Goal: Task Accomplishment & Management: Use online tool/utility

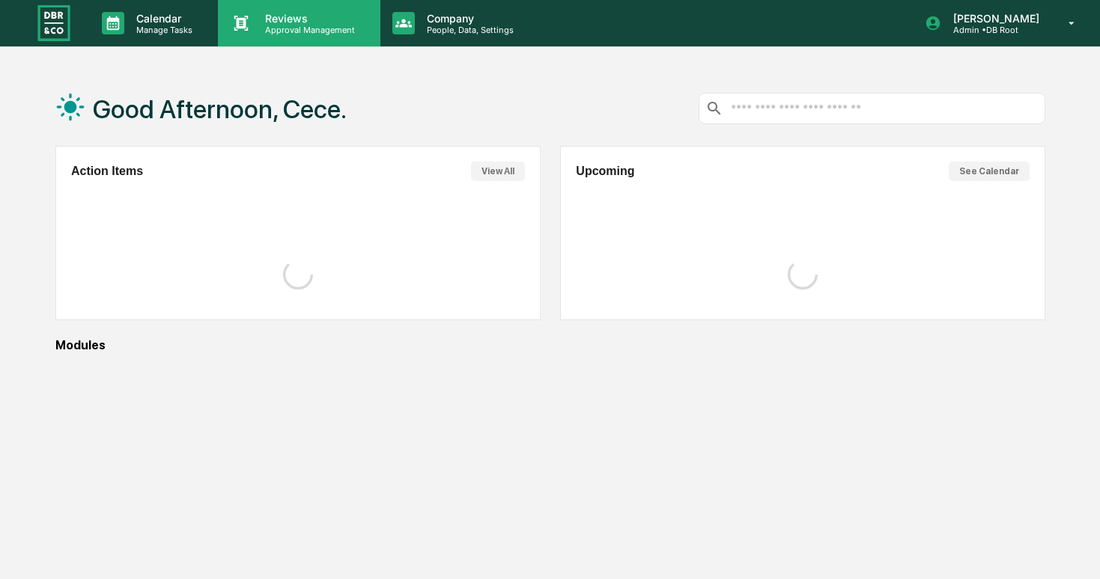
click at [311, 26] on p "Approval Management" at bounding box center [307, 30] width 109 height 10
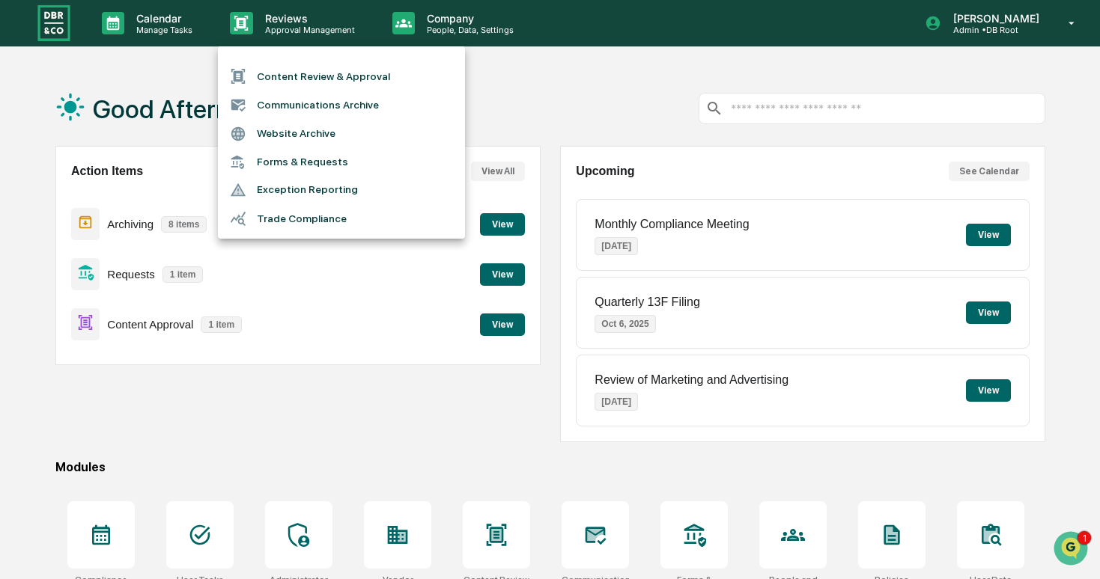
click at [326, 168] on li "Forms & Requests" at bounding box center [341, 162] width 247 height 28
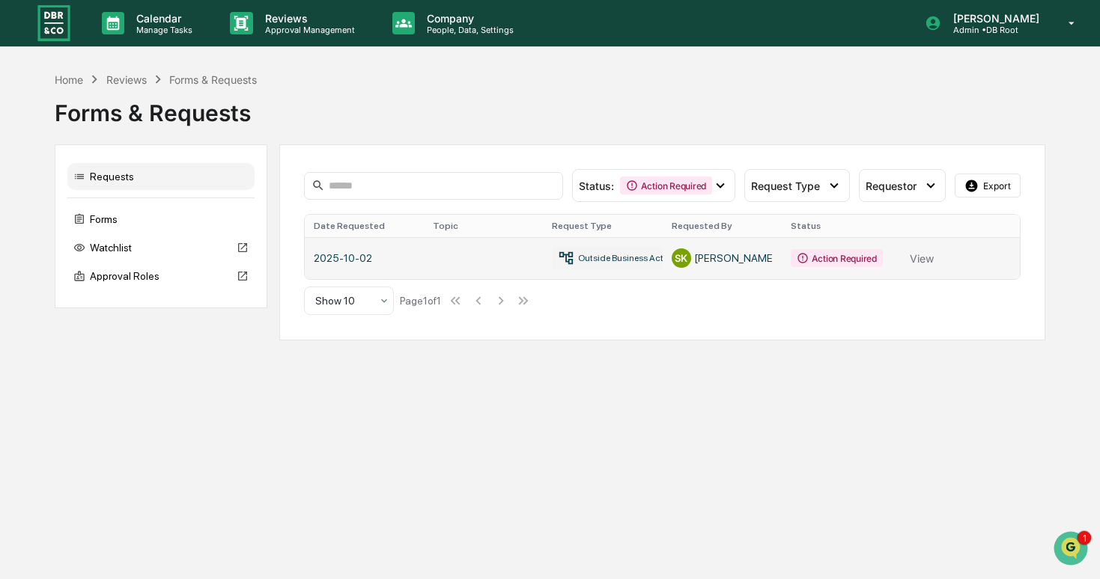
click at [469, 261] on link at bounding box center [662, 258] width 714 height 42
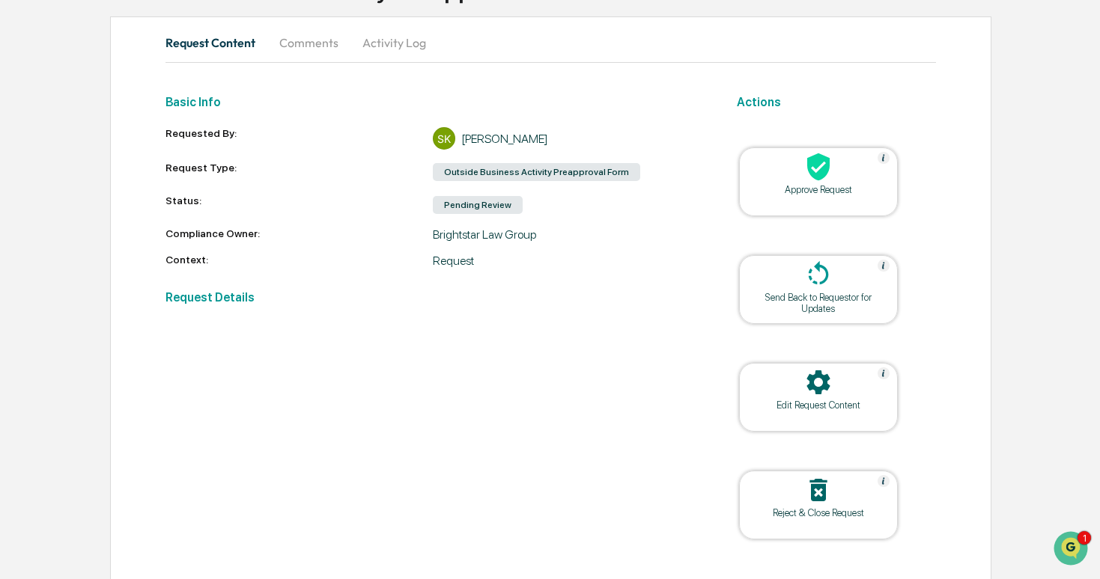
scroll to position [160, 0]
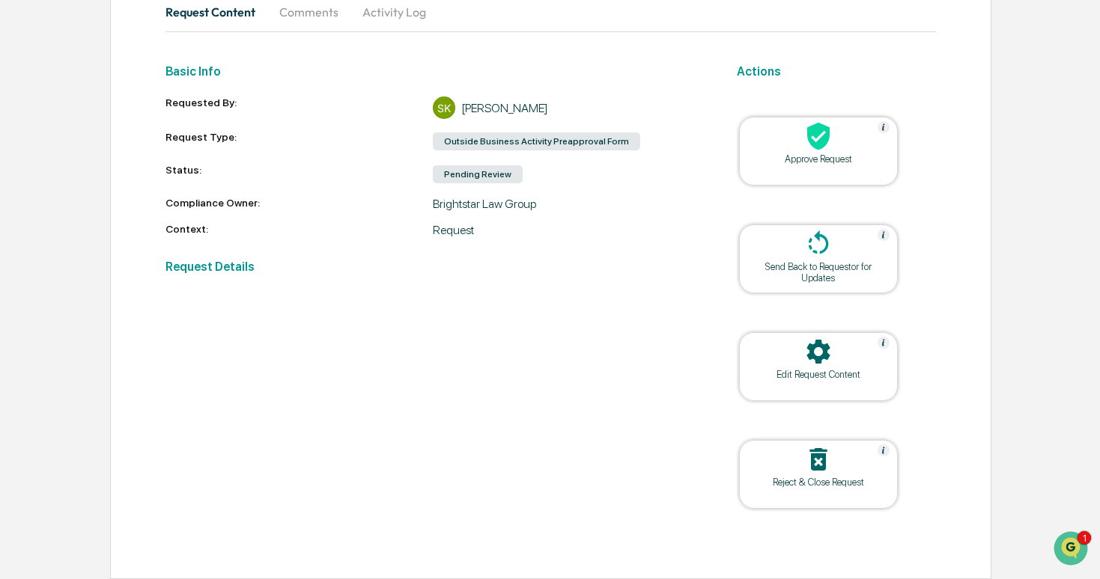
click at [222, 270] on h2 "Request Details" at bounding box center [432, 267] width 535 height 14
click at [240, 266] on h2 "Request Details" at bounding box center [432, 267] width 535 height 14
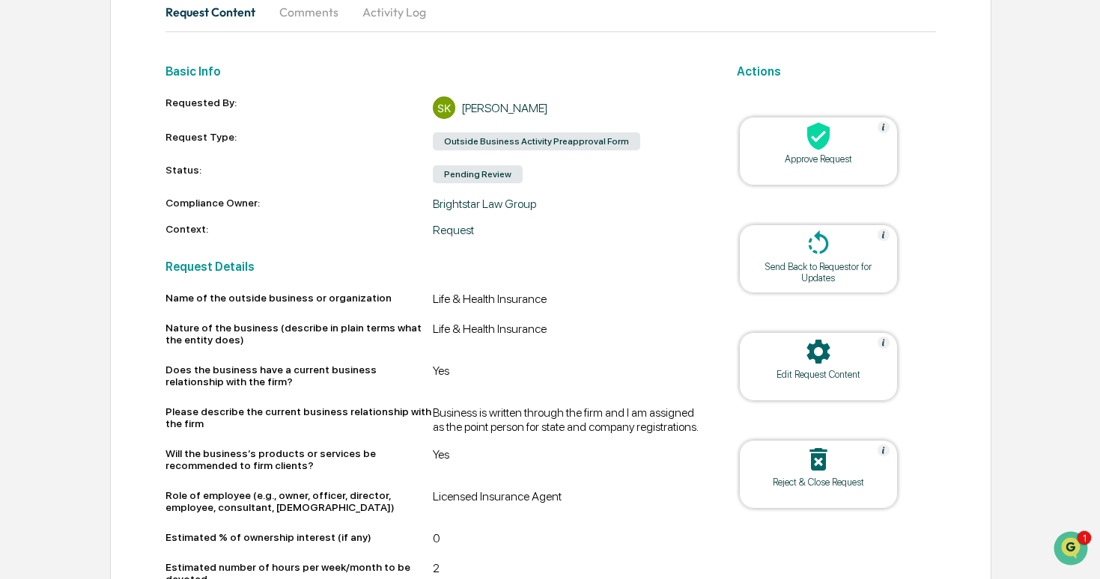
click at [300, 270] on h2 "Request Details" at bounding box center [432, 267] width 535 height 14
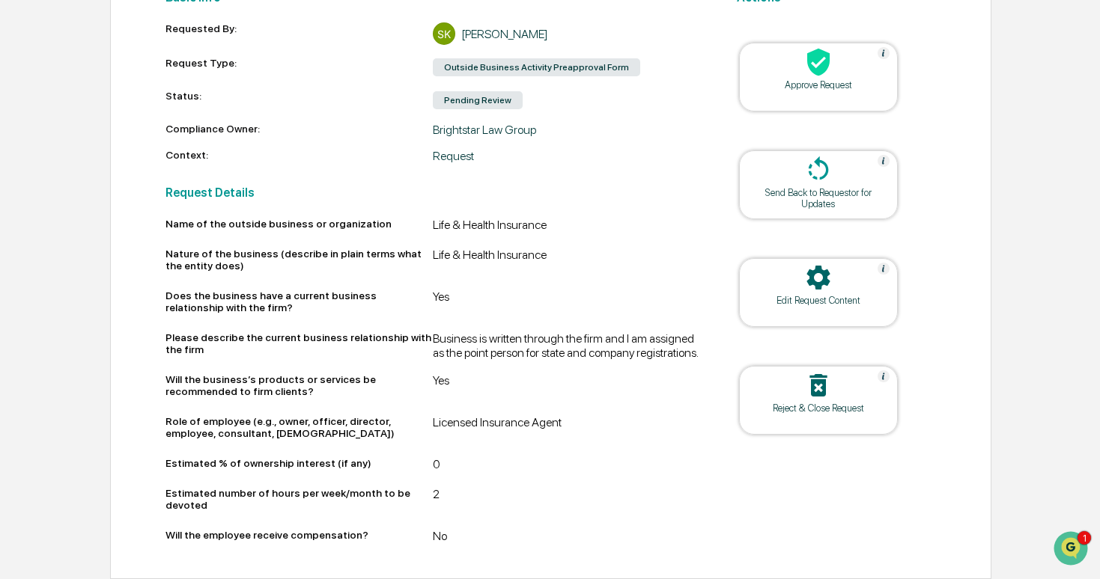
scroll to position [0, 0]
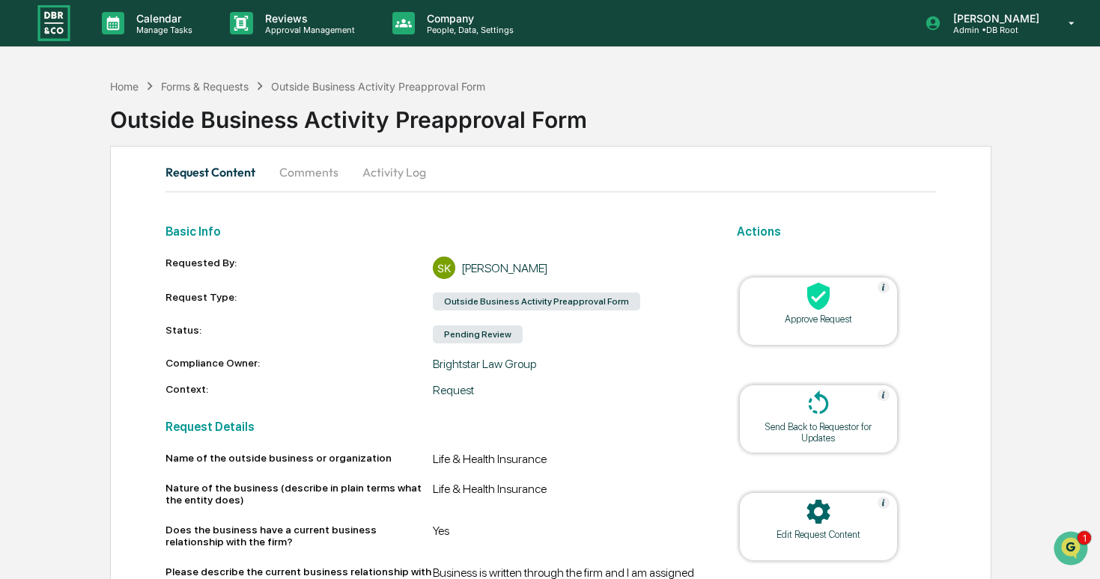
click at [316, 175] on button "Comments" at bounding box center [308, 172] width 83 height 36
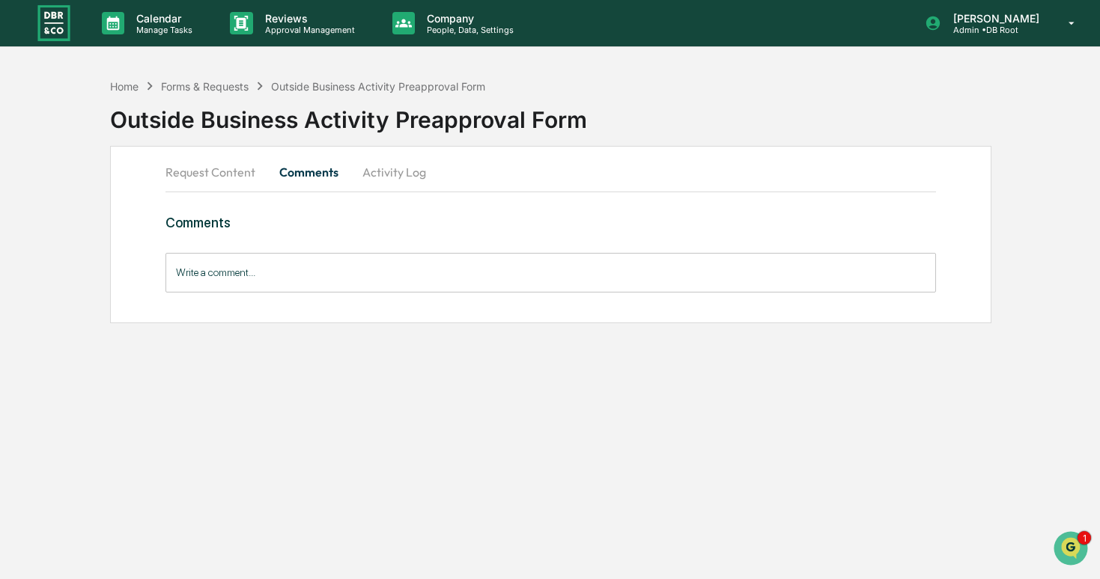
click at [380, 176] on button "Activity Log" at bounding box center [394, 172] width 88 height 36
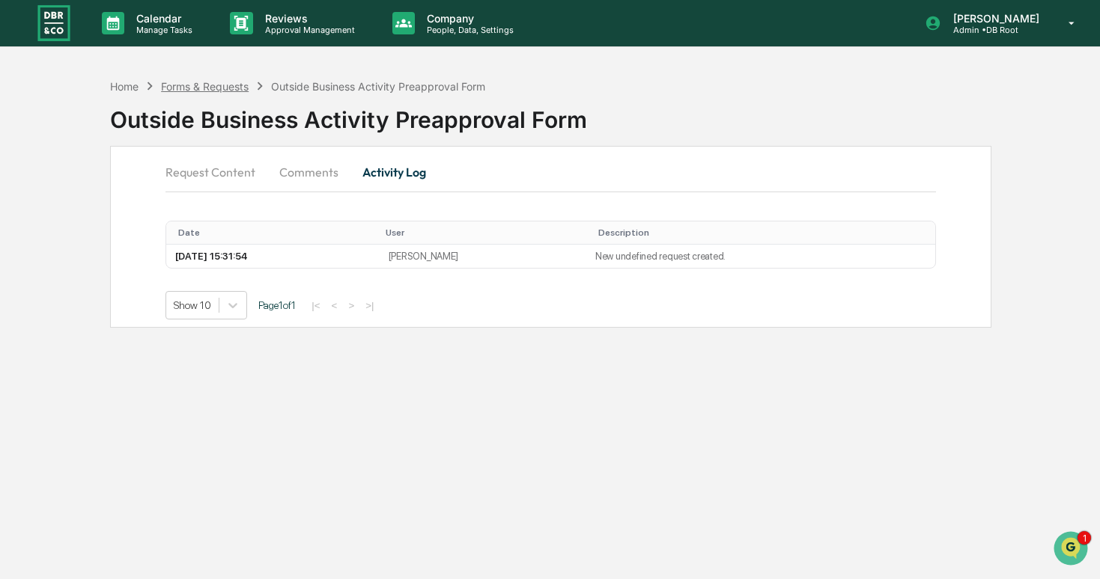
click at [213, 82] on div "Forms & Requests" at bounding box center [205, 86] width 88 height 13
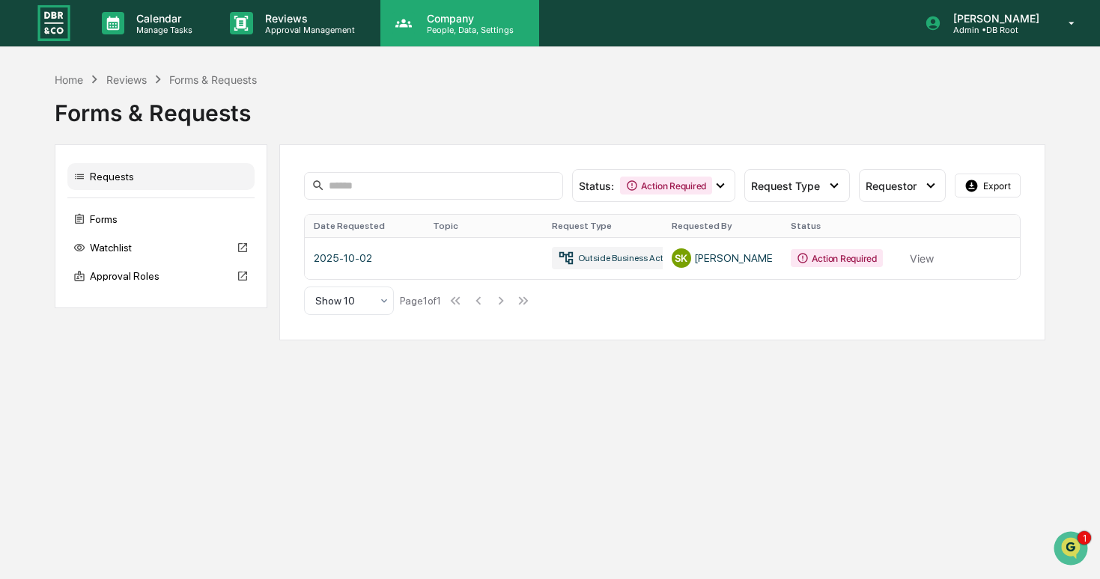
click at [441, 44] on div "Company People, Data, Settings" at bounding box center [459, 23] width 159 height 46
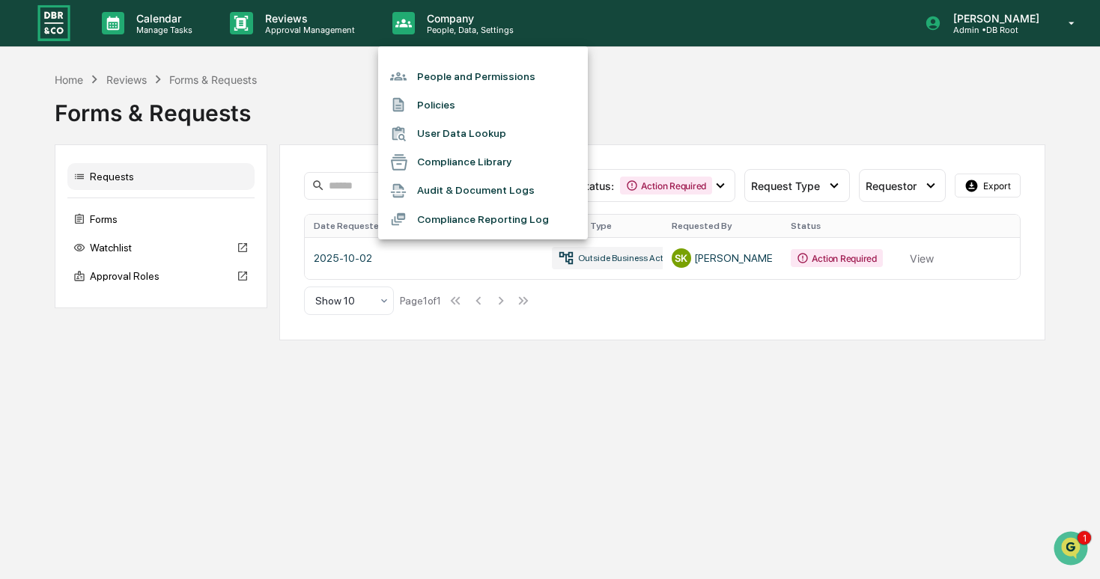
click at [629, 395] on div at bounding box center [550, 289] width 1100 height 579
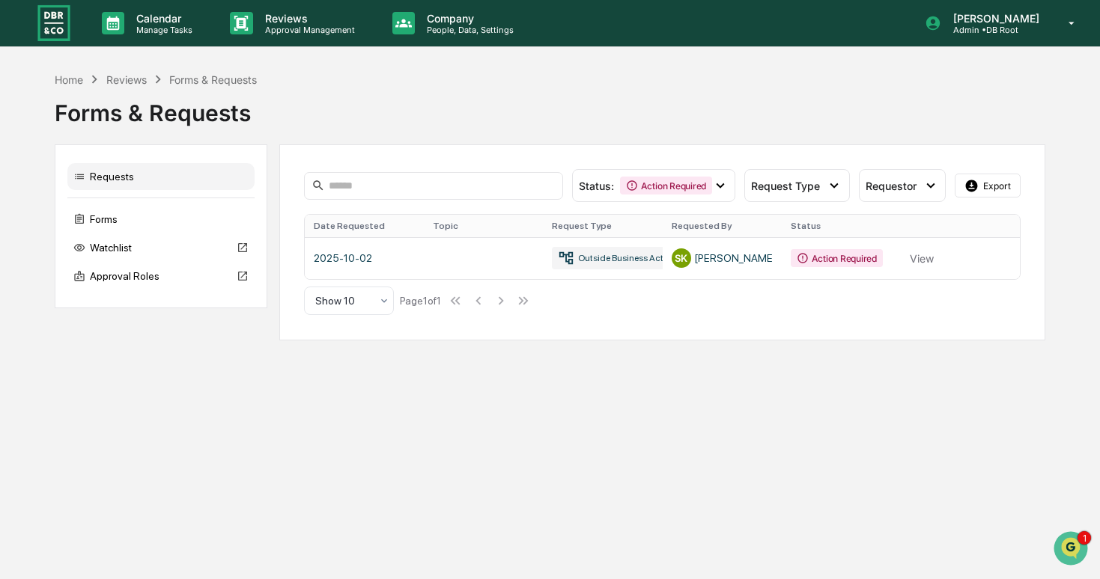
click at [315, 47] on div "Calendar Manage Tasks Reviews Approval Management Company People, Data, Setting…" at bounding box center [550, 289] width 1100 height 579
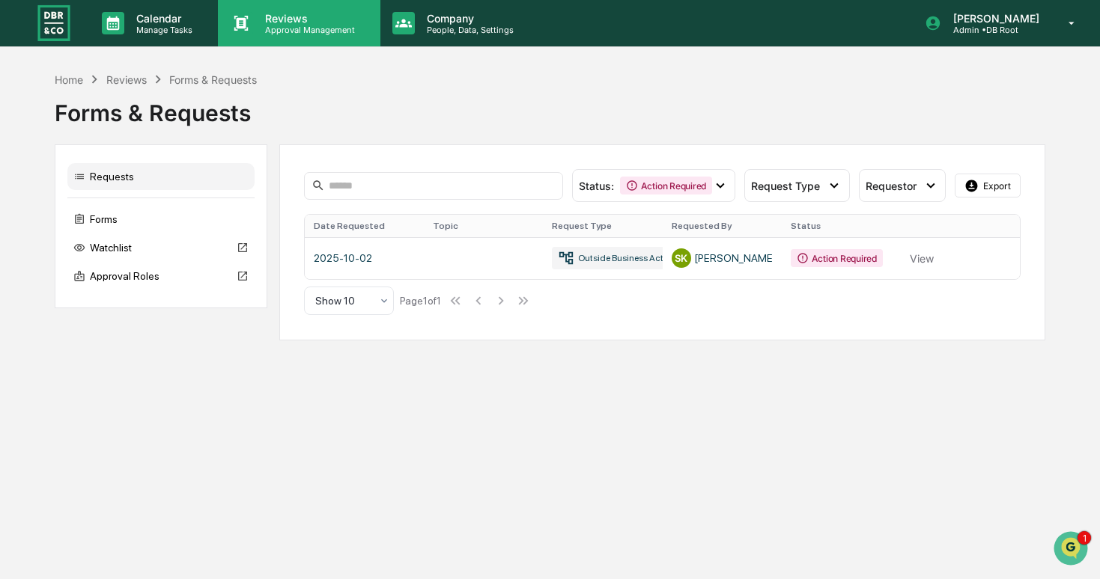
click at [328, 31] on p "Approval Management" at bounding box center [307, 30] width 109 height 10
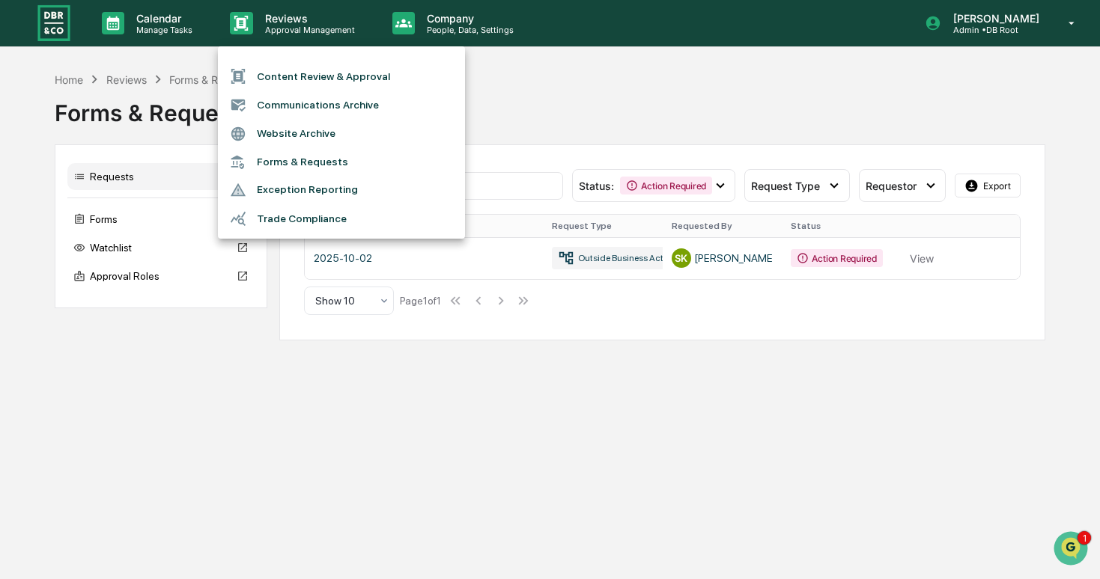
click at [349, 107] on li "Communications Archive" at bounding box center [341, 105] width 247 height 28
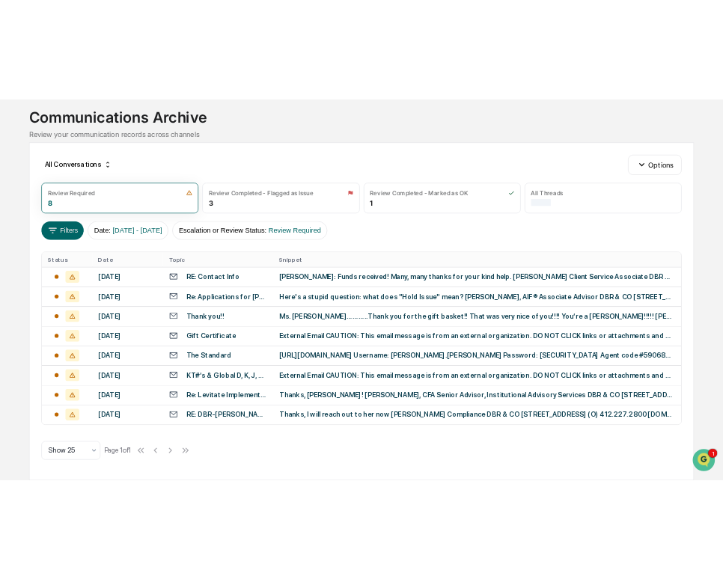
scroll to position [109, 0]
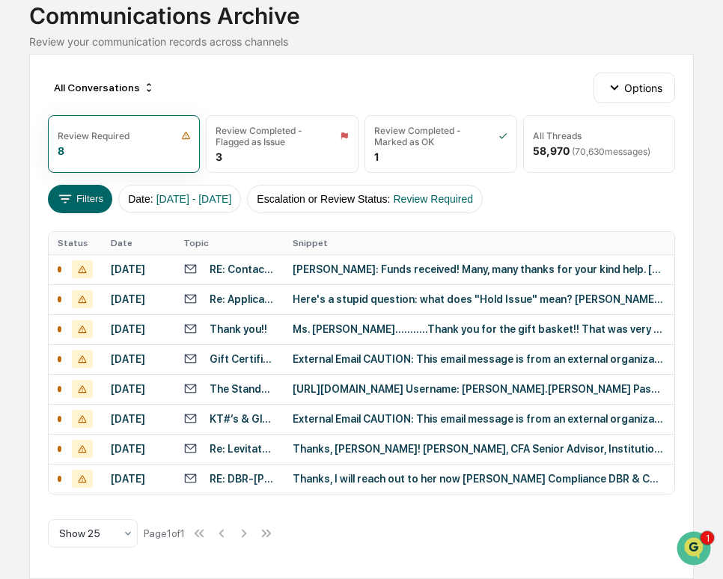
click at [296, 232] on th "Snippet" at bounding box center [479, 243] width 391 height 22
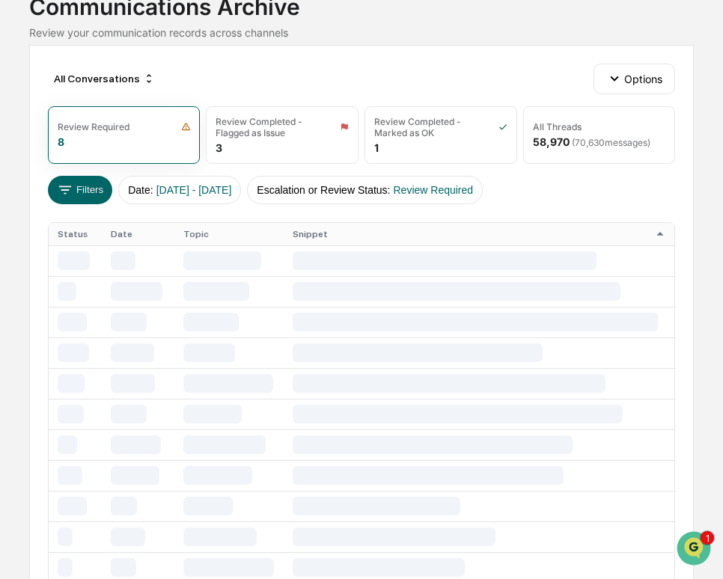
click at [80, 238] on th "Status" at bounding box center [76, 234] width 54 height 22
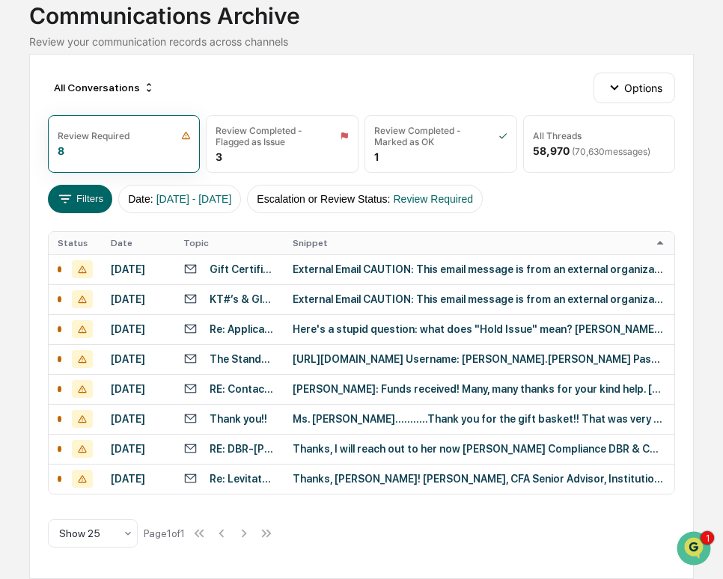
click at [440, 232] on th "Snippet" at bounding box center [479, 243] width 391 height 22
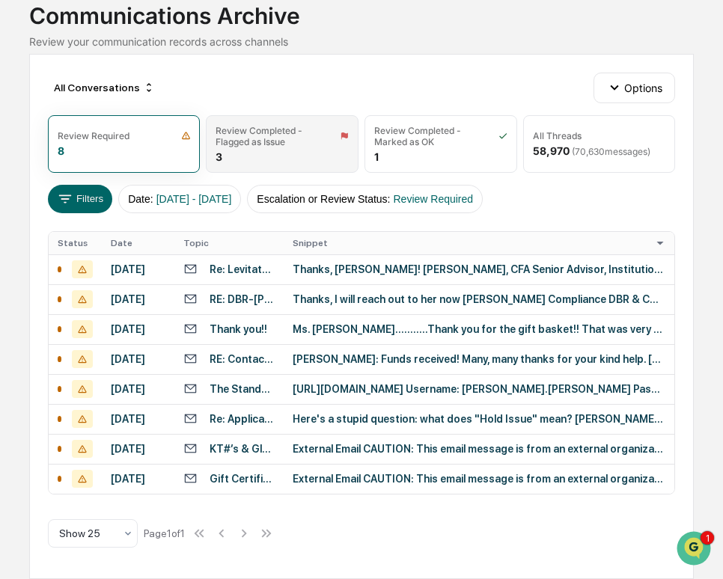
click at [255, 127] on div "Review Completed - Flagged as Issue" at bounding box center [269, 136] width 106 height 22
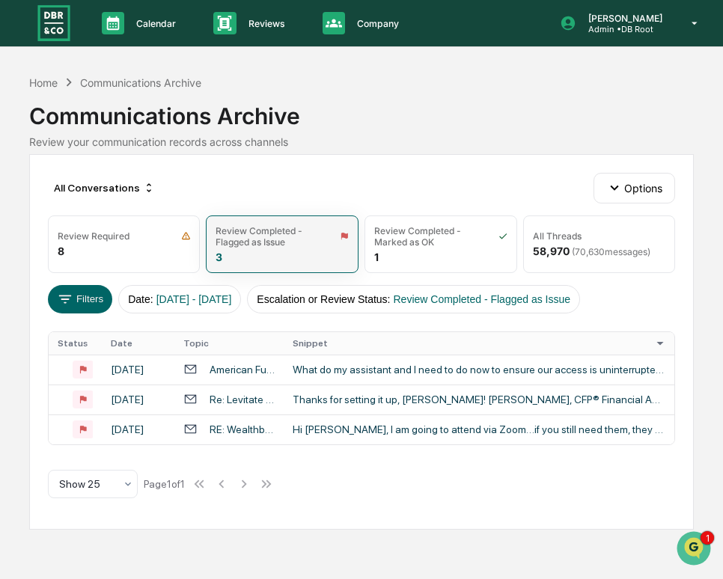
scroll to position [0, 0]
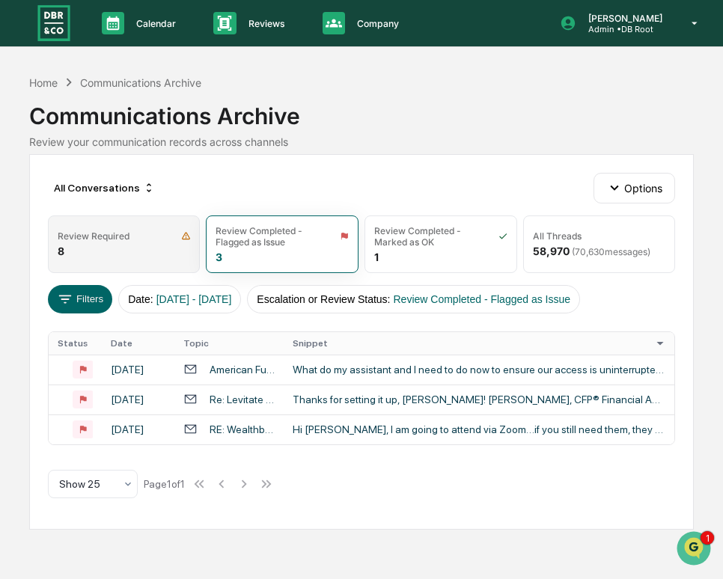
click at [116, 249] on div "Review Required 8" at bounding box center [124, 245] width 153 height 58
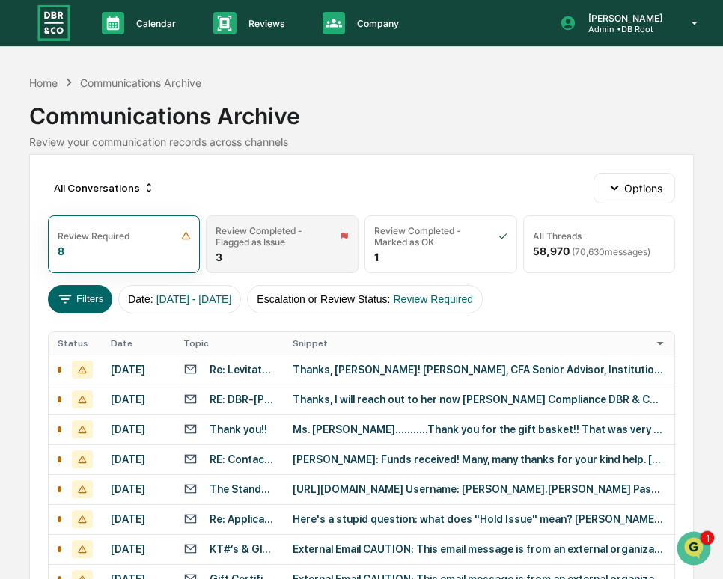
click at [239, 251] on div "Review Completed - Flagged as Issue 3" at bounding box center [282, 245] width 153 height 58
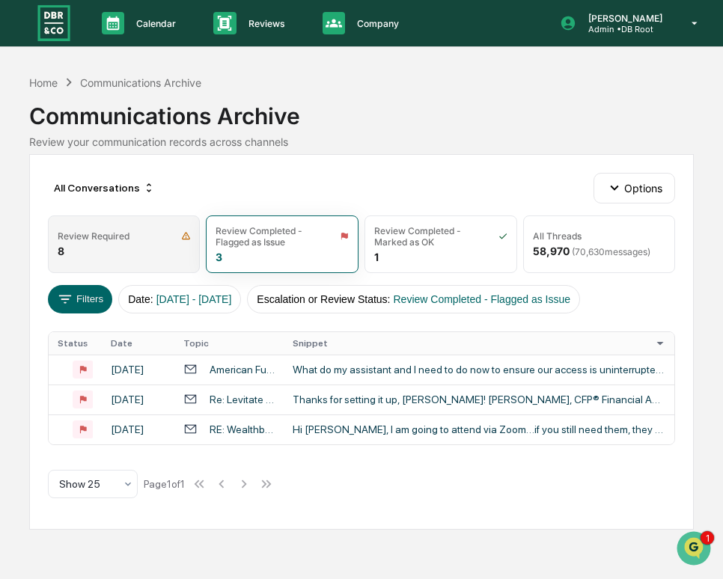
click at [106, 237] on div "Review Required" at bounding box center [94, 236] width 72 height 11
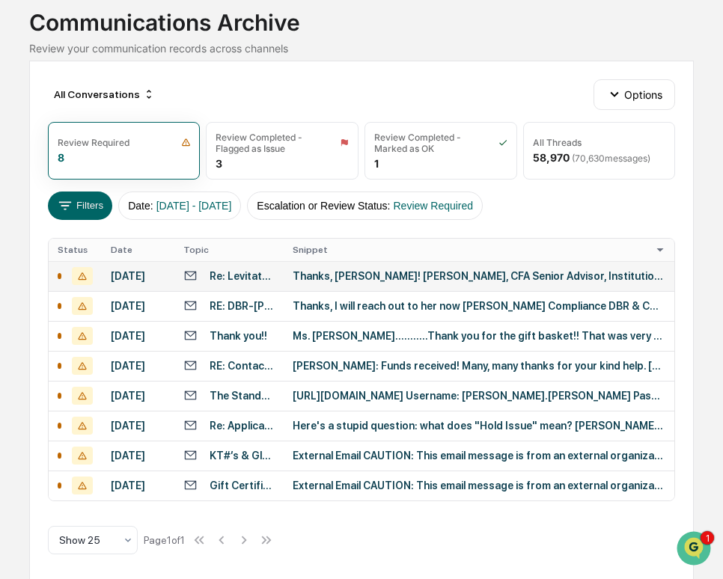
scroll to position [96, 0]
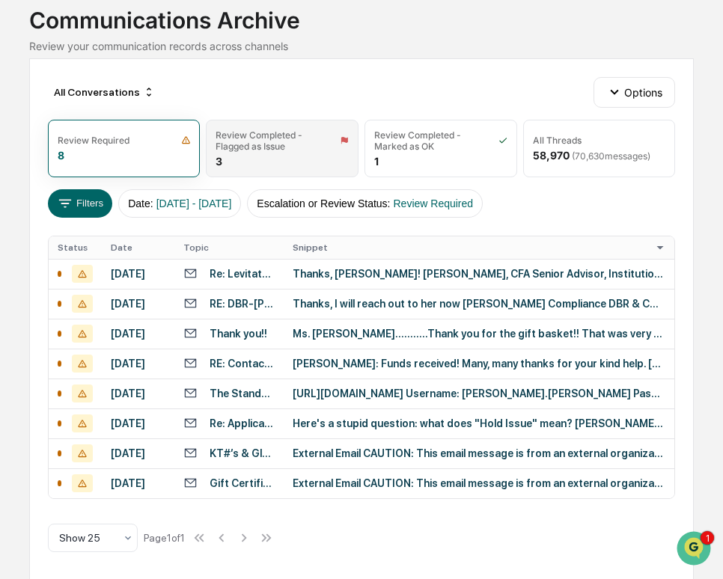
click at [276, 160] on div "Review Completed - Flagged as Issue 3" at bounding box center [282, 149] width 153 height 58
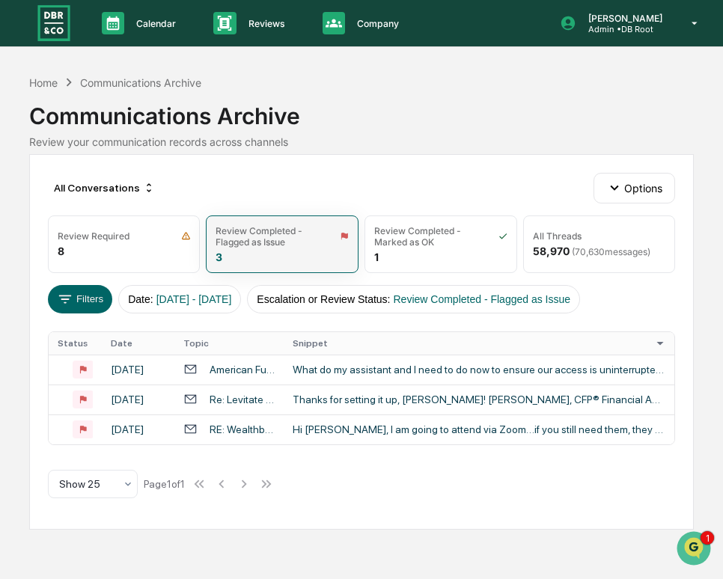
scroll to position [0, 0]
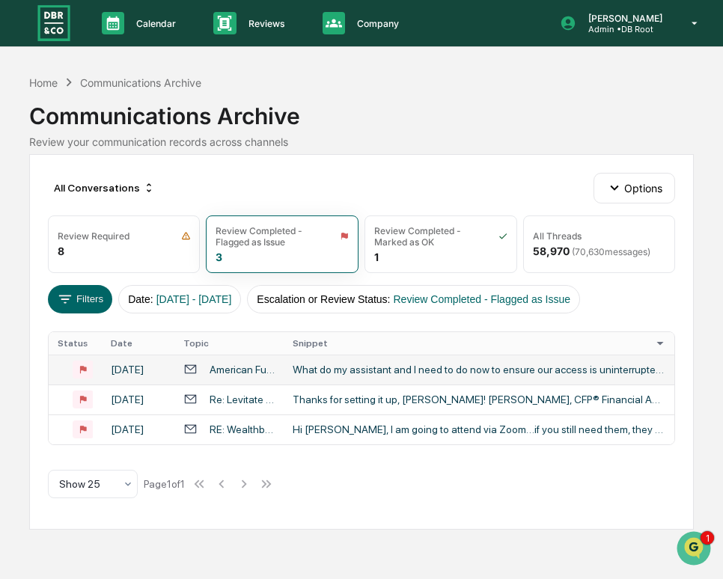
click at [407, 372] on div "What do my assistant and I need to do now to ensure our access is uninterrupted…" at bounding box center [479, 370] width 373 height 12
click at [27, 212] on div "Calendar Manage Tasks Reviews Approval Management Company People, Data, Setting…" at bounding box center [361, 289] width 723 height 579
click at [640, 183] on button "Options" at bounding box center [635, 188] width 82 height 30
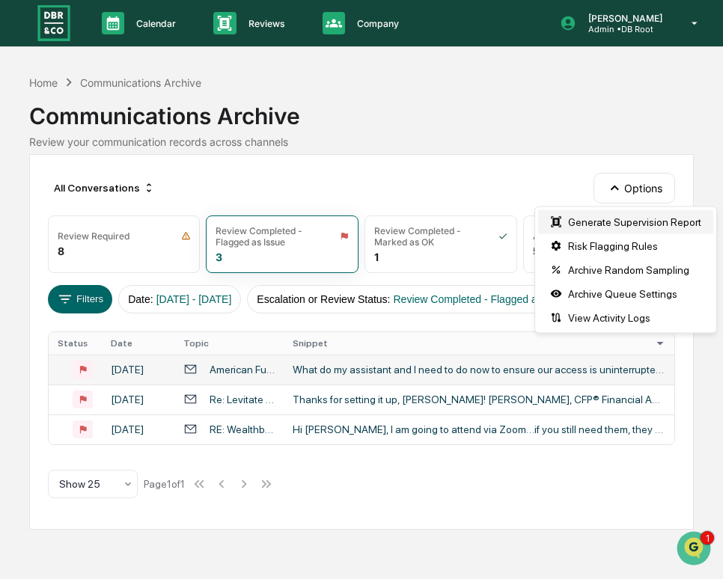
click at [623, 215] on div "Generate Supervision Report" at bounding box center [625, 222] width 175 height 24
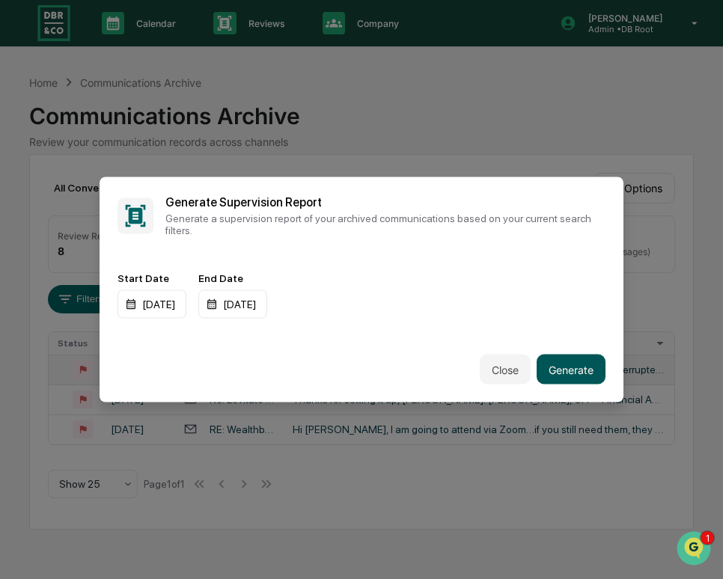
click at [590, 377] on button "Generate" at bounding box center [571, 370] width 69 height 30
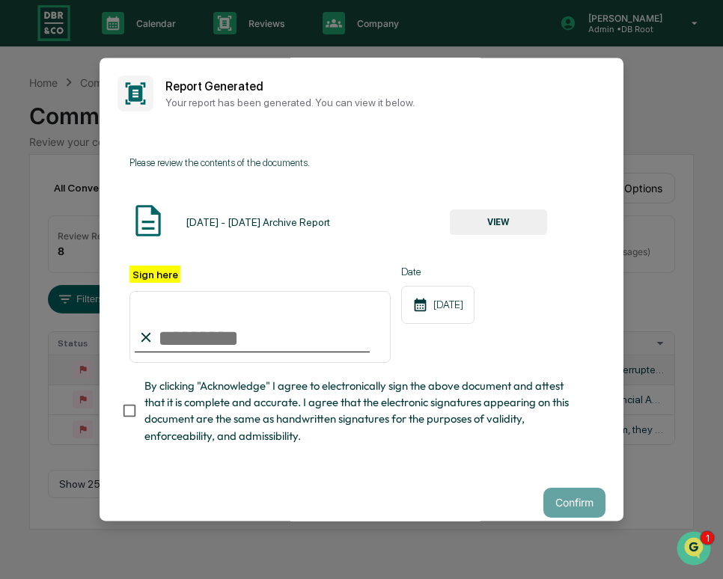
click at [485, 221] on button "VIEW" at bounding box center [498, 222] width 97 height 25
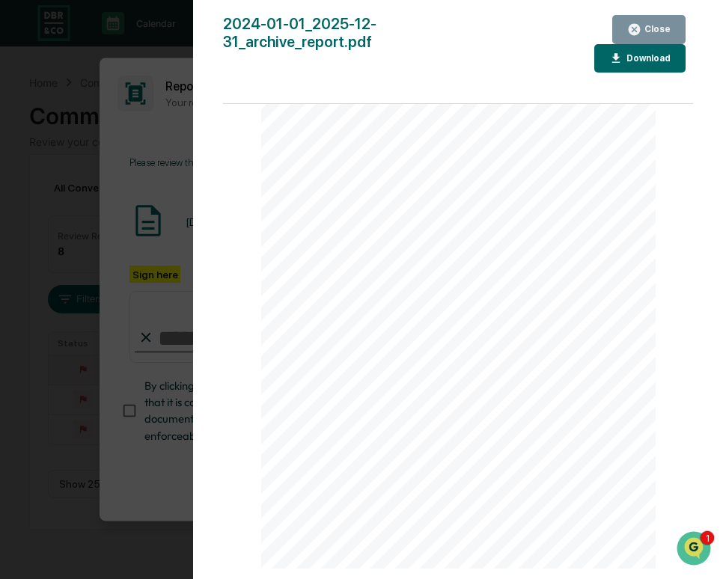
scroll to position [133, 0]
click at [610, 61] on icon "button" at bounding box center [616, 59] width 14 height 14
click at [153, 144] on div "Version History [DATE] 05:56 PM [PERSON_NAME] 2024-01-01_2025-12-31_archive_rep…" at bounding box center [361, 289] width 723 height 579
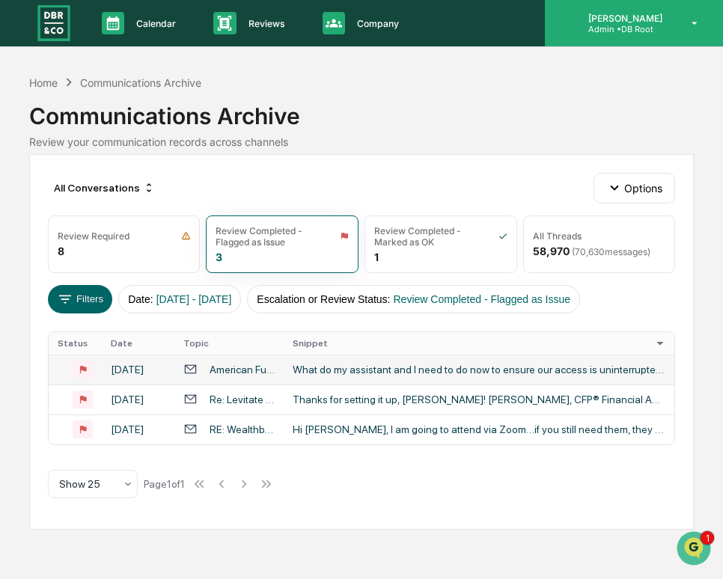
click at [631, 32] on p "Admin • DB Root" at bounding box center [623, 29] width 94 height 10
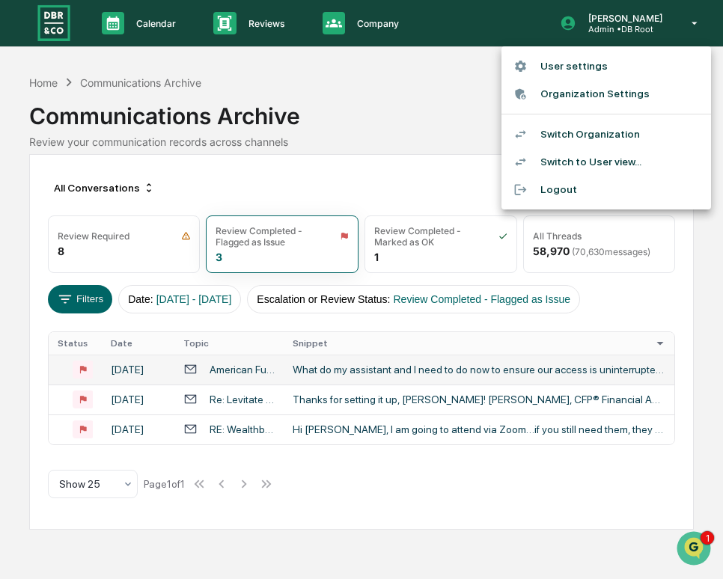
click at [603, 130] on li "Switch Organization" at bounding box center [607, 135] width 210 height 28
